Goal: Transaction & Acquisition: Purchase product/service

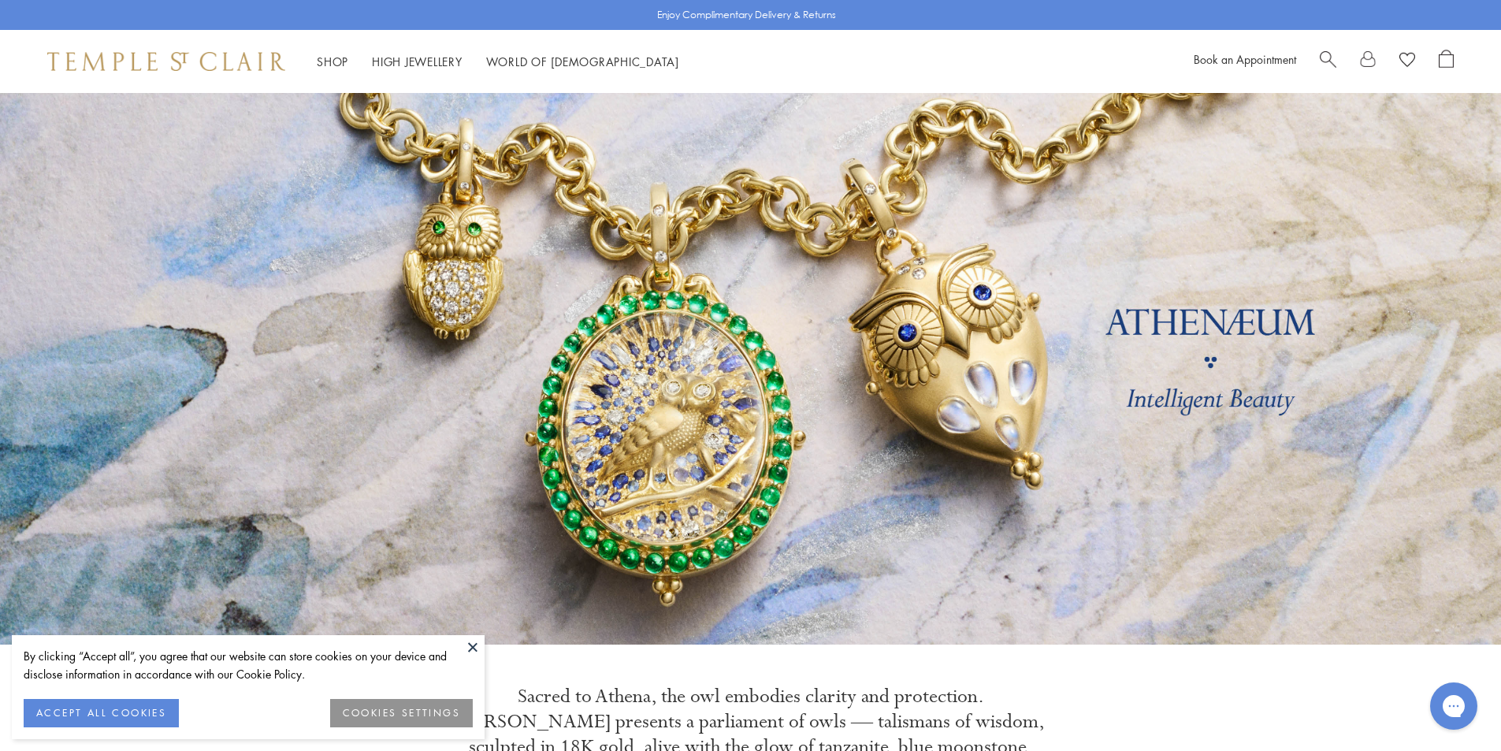
drag, startPoint x: 130, startPoint y: 712, endPoint x: 126, endPoint y: 684, distance: 27.9
click at [130, 709] on button "ACCEPT ALL COOKIES" at bounding box center [101, 713] width 155 height 28
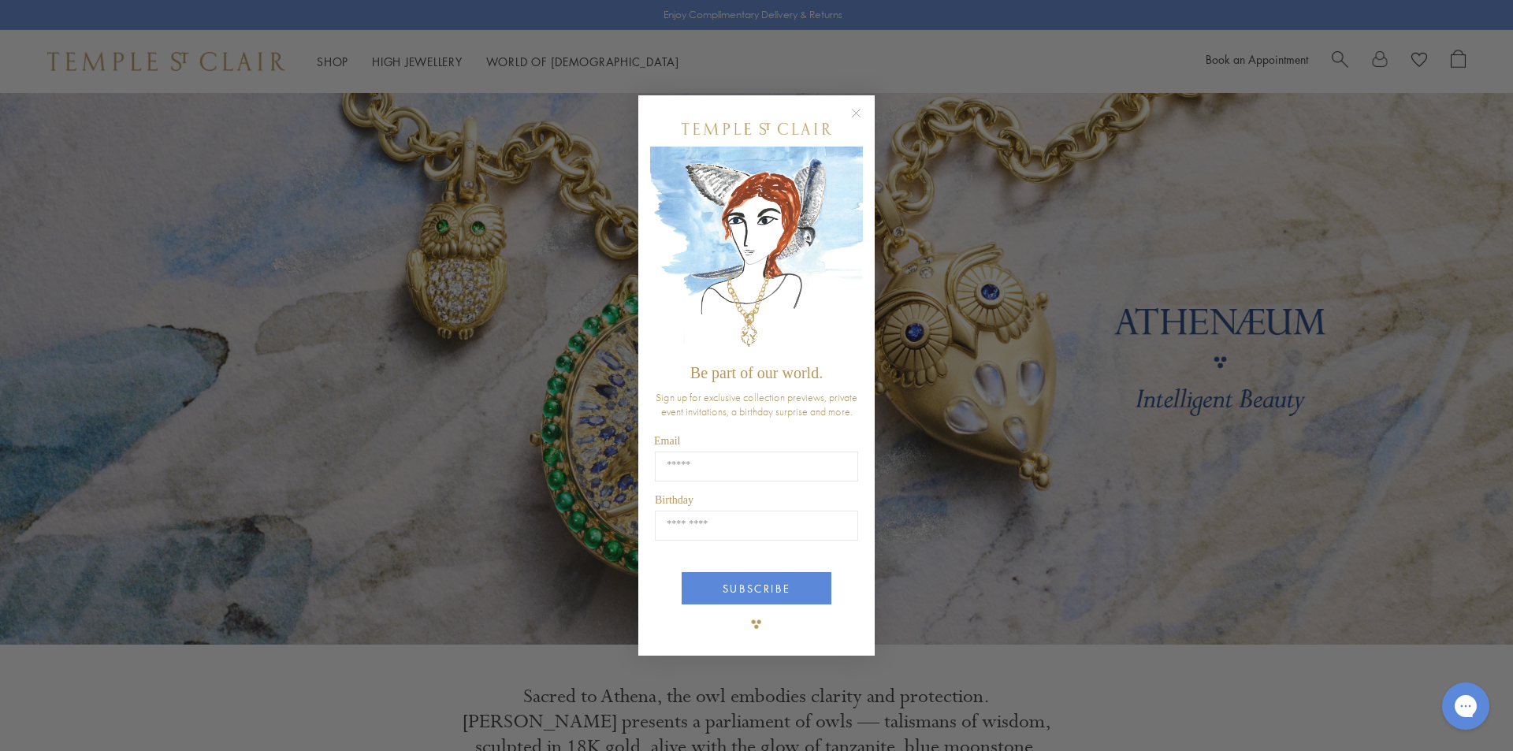
click at [852, 116] on circle "Close dialog" at bounding box center [856, 112] width 19 height 19
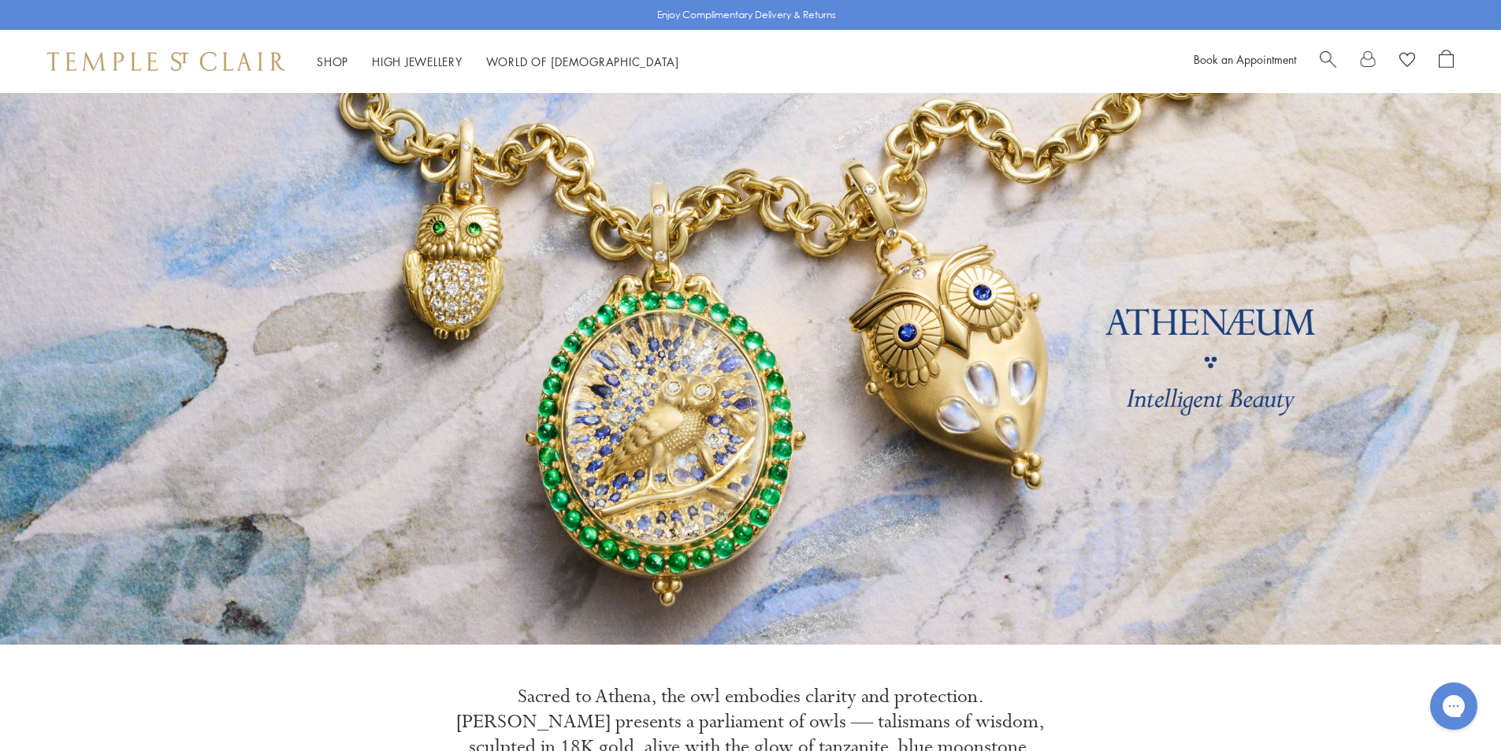
click at [1332, 58] on span "Search" at bounding box center [1328, 58] width 17 height 17
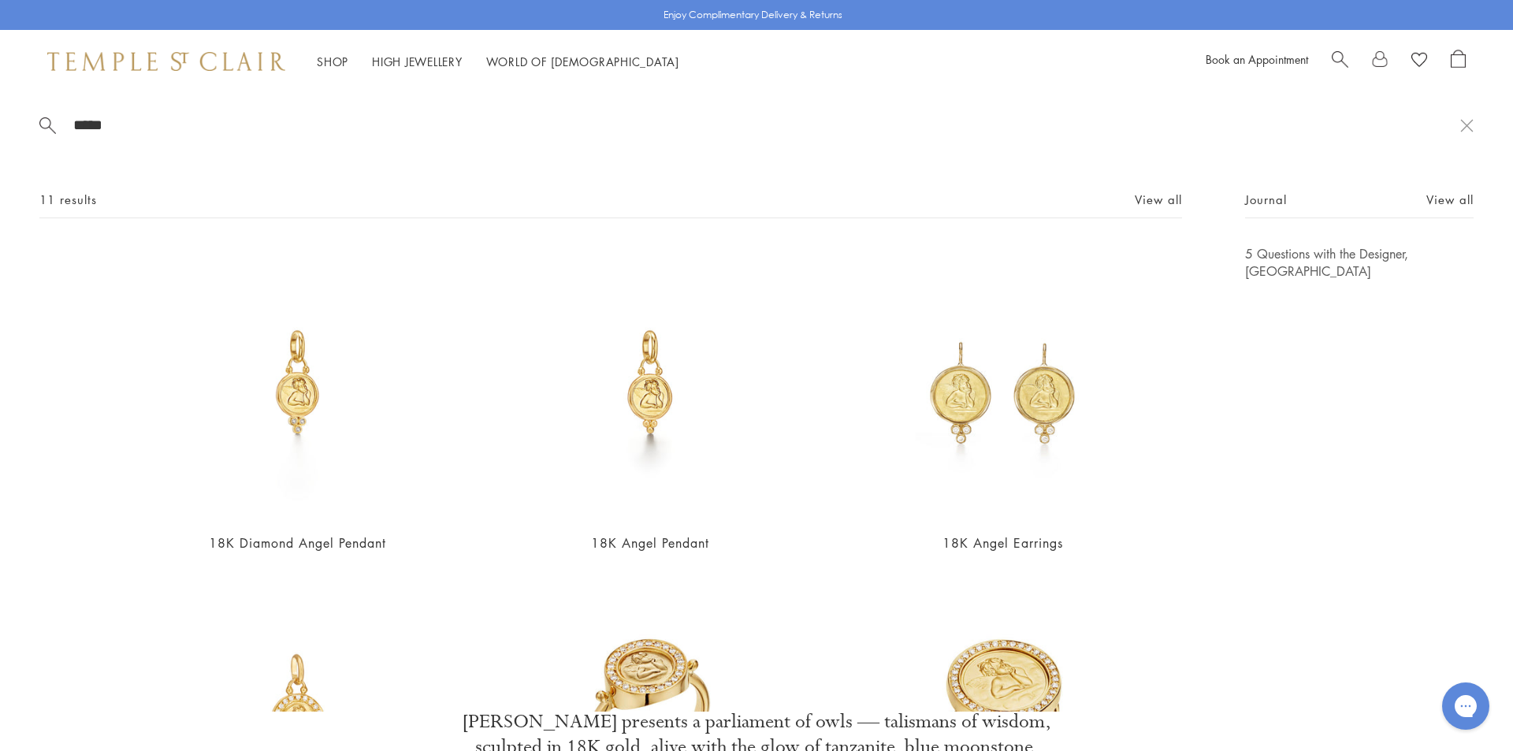
type input "*****"
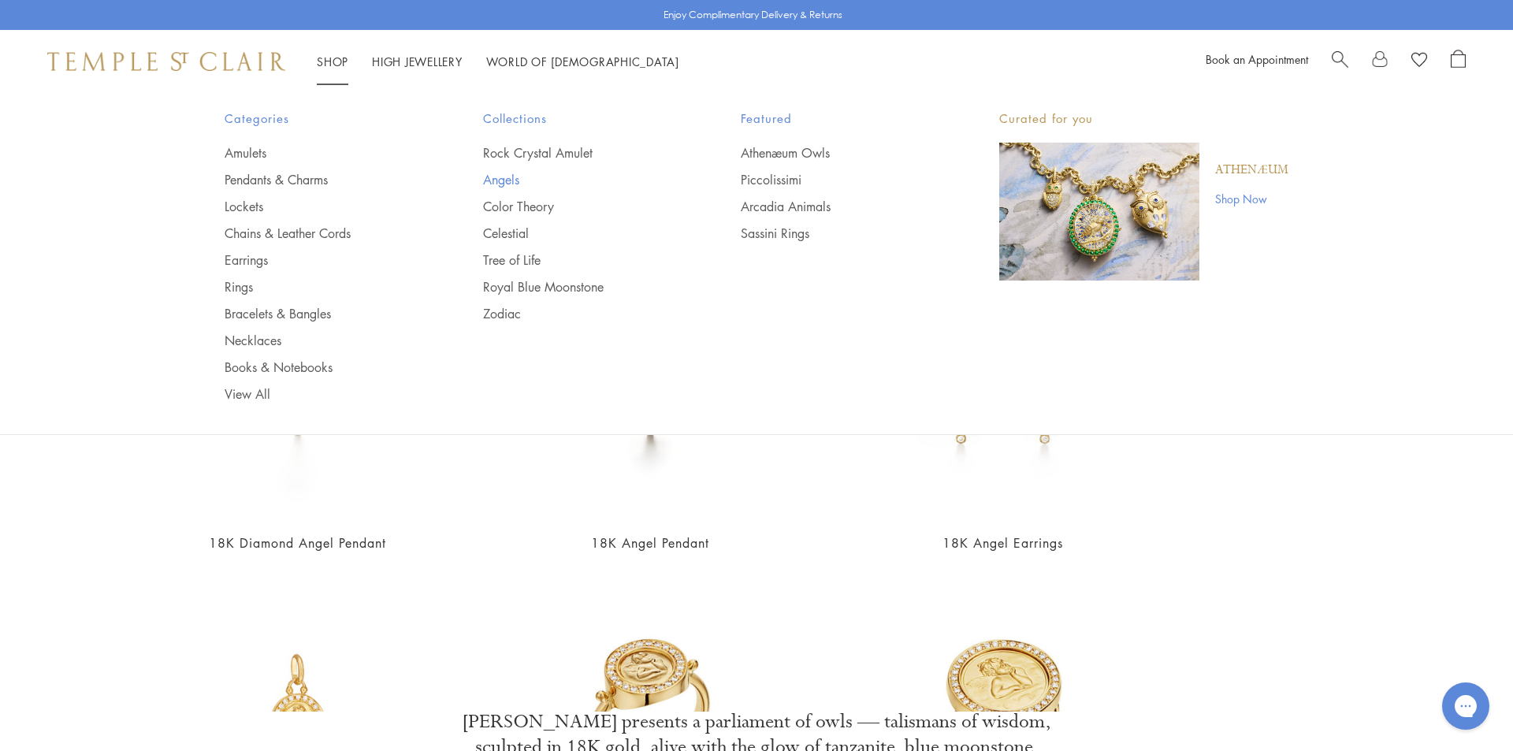
click at [487, 183] on link "Angels" at bounding box center [580, 179] width 195 height 17
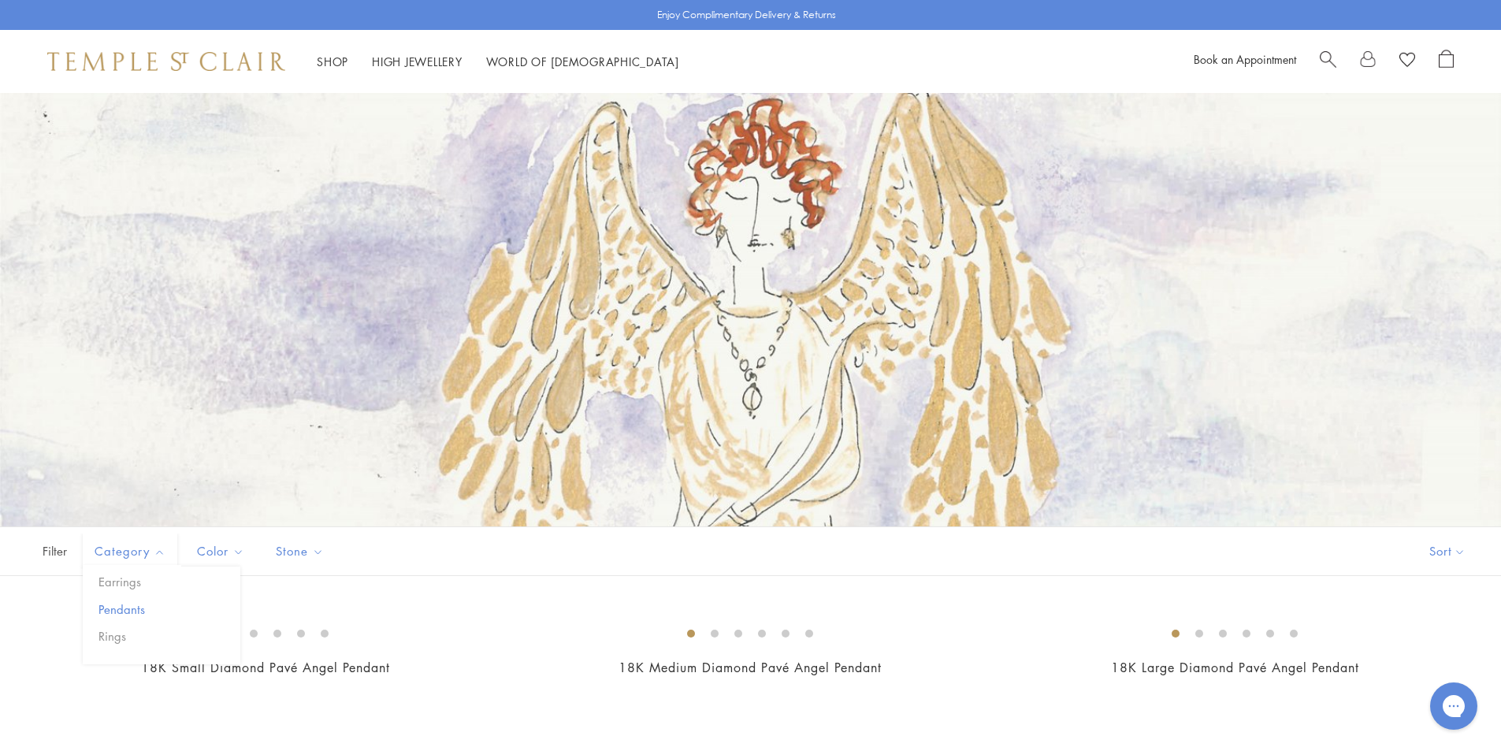
click at [128, 608] on button "Pendants" at bounding box center [168, 609] width 146 height 18
click at [1447, 552] on button "Sort" at bounding box center [1459, 551] width 107 height 48
click at [1418, 669] on button "Price, low to high" at bounding box center [1433, 662] width 160 height 39
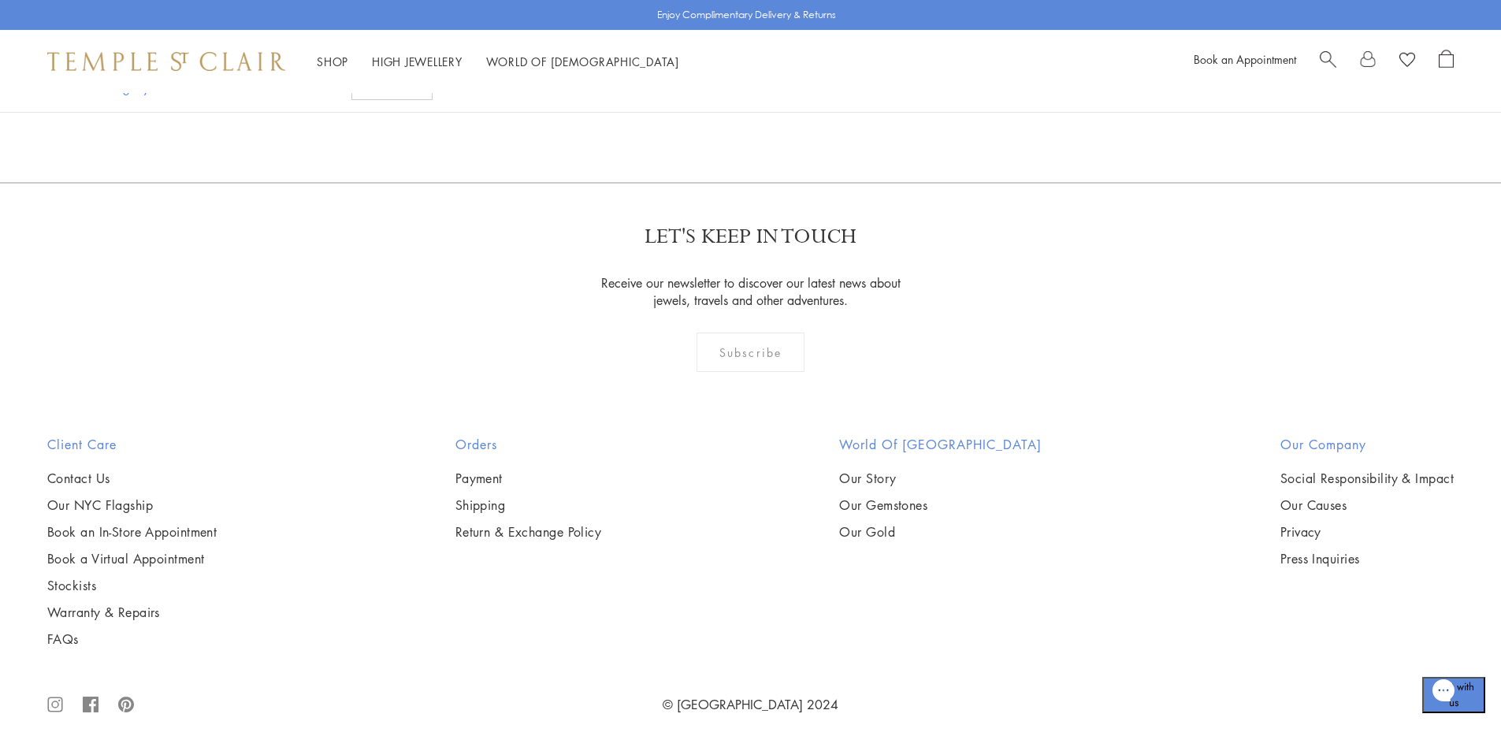
scroll to position [1734, 0]
click at [0, 0] on img at bounding box center [0, 0] width 0 height 0
